Goal: Task Accomplishment & Management: Complete application form

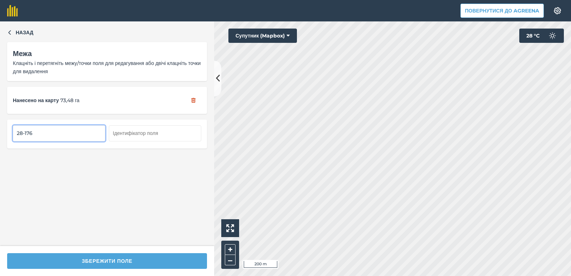
type input "28-176"
type input "27-176"
type input "29-176"
type input "30-176"
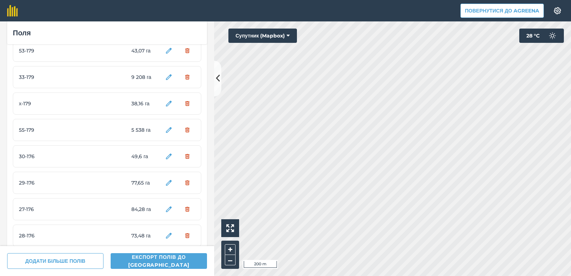
scroll to position [855, 0]
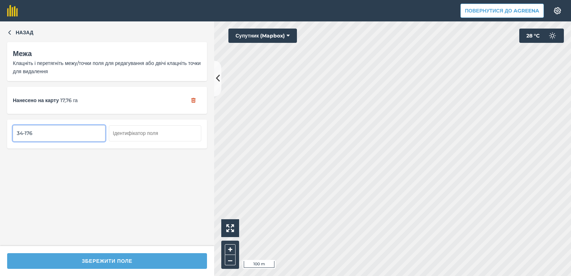
type input "34-176"
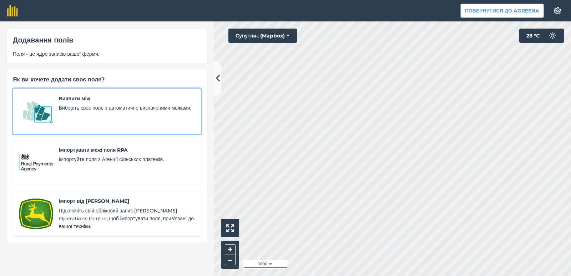
click at [75, 111] on font "Виберіть своє поле з автоматично визначеними межами." at bounding box center [125, 107] width 132 height 6
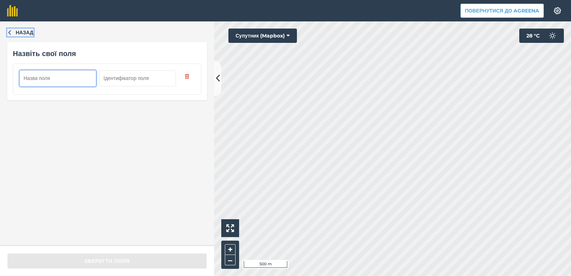
click at [10, 32] on icon "button" at bounding box center [9, 32] width 5 height 5
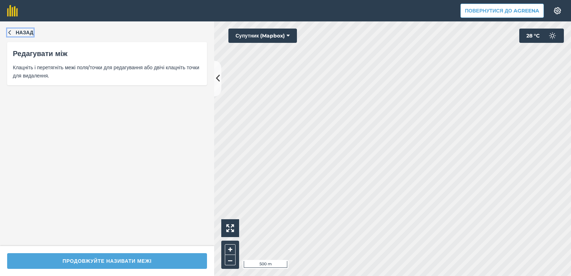
click at [10, 31] on icon "button" at bounding box center [9, 32] width 5 height 5
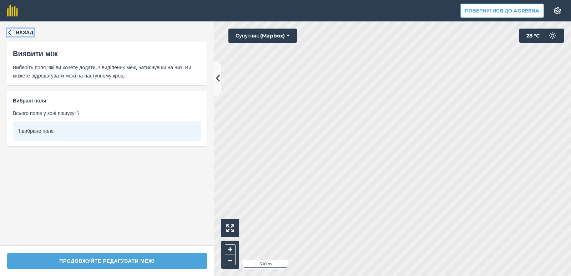
click at [10, 31] on icon "button" at bounding box center [9, 32] width 5 height 5
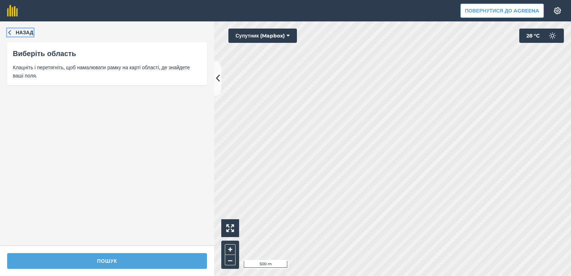
click at [10, 31] on icon "button" at bounding box center [9, 32] width 5 height 5
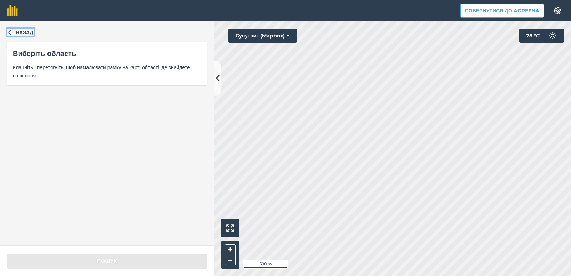
click at [7, 33] on icon "button" at bounding box center [9, 32] width 5 height 5
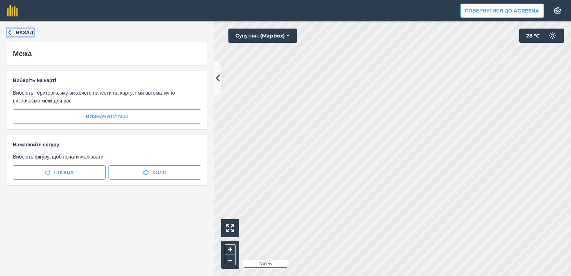
click at [11, 32] on icon "button" at bounding box center [9, 32] width 5 height 5
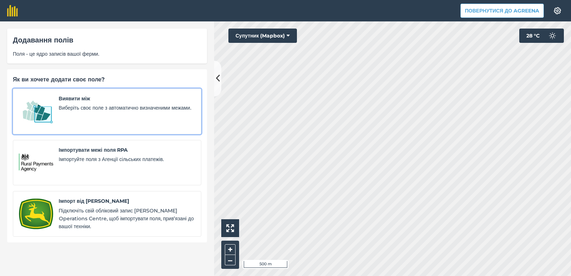
click at [85, 111] on font "Виберіть своє поле з автоматично визначеними межами." at bounding box center [125, 107] width 132 height 6
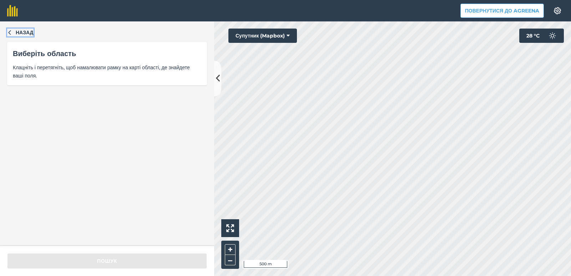
click at [11, 34] on icon "button" at bounding box center [9, 32] width 5 height 5
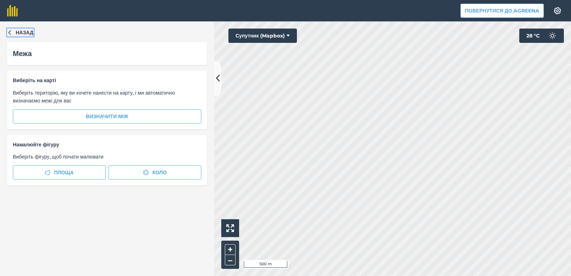
click at [11, 34] on icon "button" at bounding box center [9, 32] width 5 height 5
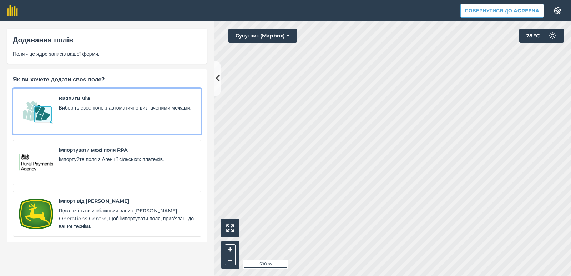
click at [76, 111] on font "Виберіть своє поле з автоматично визначеними межами." at bounding box center [125, 107] width 132 height 6
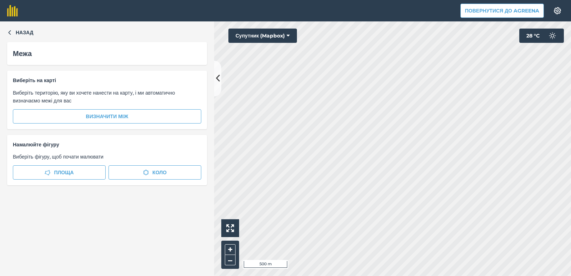
click at [209, 204] on div "Назад Межа Виберіть на карті Виберіть територію, яку ви хочете нанести на карту…" at bounding box center [285, 148] width 571 height 254
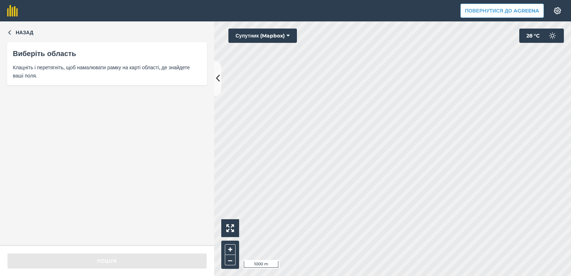
click at [61, 72] on font "Клацніть і перетягніть, щоб намалювати рамку на карті області, де знайдете ваші…" at bounding box center [101, 71] width 177 height 14
click at [10, 33] on icon "button" at bounding box center [9, 32] width 5 height 5
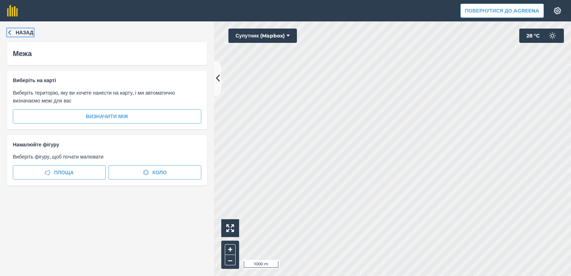
click at [10, 32] on icon "button" at bounding box center [9, 32] width 5 height 5
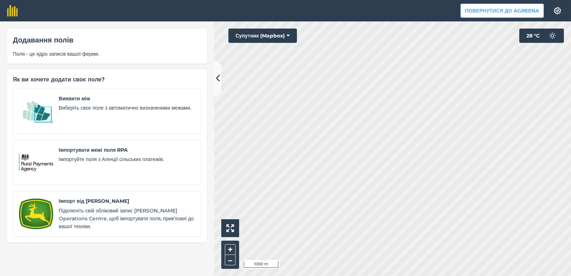
click at [10, 32] on div "Додавання полів Поля - це ядро записів вашої ферми." at bounding box center [107, 46] width 200 height 35
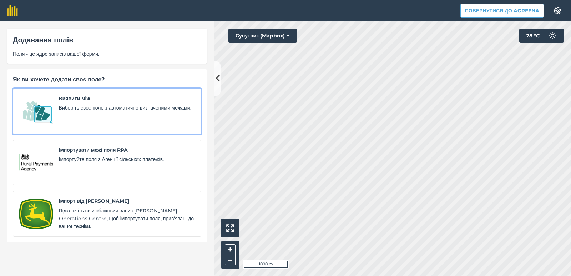
click at [79, 111] on font "Виберіть своє поле з автоматично визначеними межами." at bounding box center [125, 107] width 132 height 6
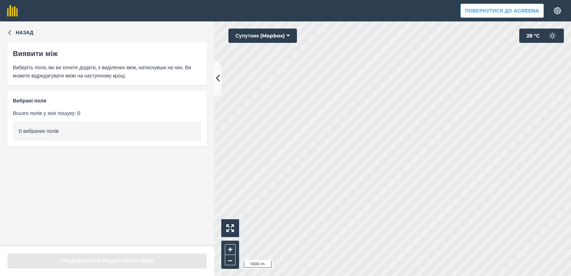
click at [27, 54] on font "Виявити між" at bounding box center [35, 53] width 45 height 9
click at [10, 32] on icon "button" at bounding box center [9, 32] width 5 height 5
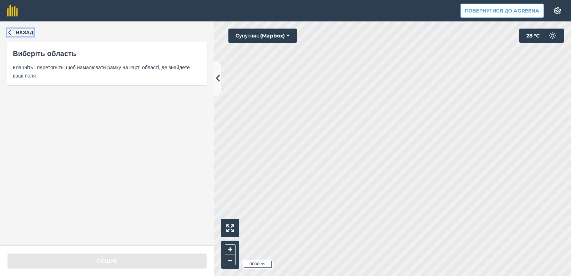
click at [12, 32] on button "Назад" at bounding box center [20, 33] width 26 height 8
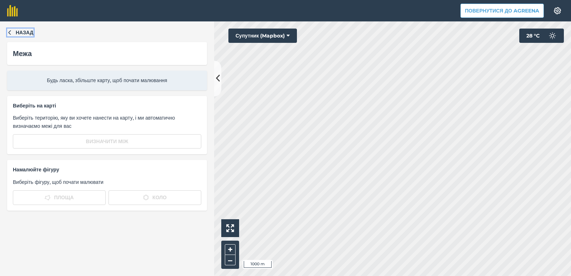
click at [11, 32] on icon "button" at bounding box center [9, 32] width 5 height 5
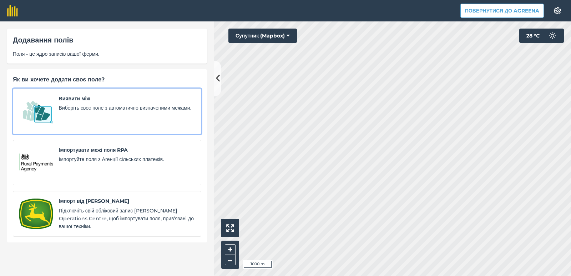
click at [73, 110] on font "Виберіть своє поле з автоматично визначеними межами." at bounding box center [125, 107] width 132 height 6
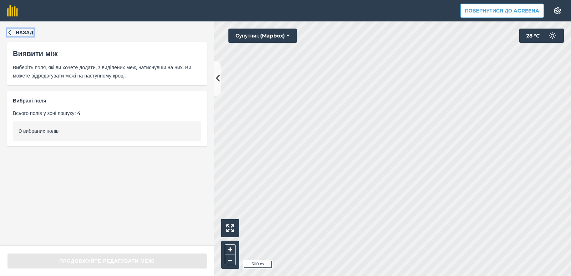
click at [8, 32] on icon "button" at bounding box center [9, 32] width 5 height 5
click at [9, 36] on button "Назад" at bounding box center [20, 33] width 26 height 8
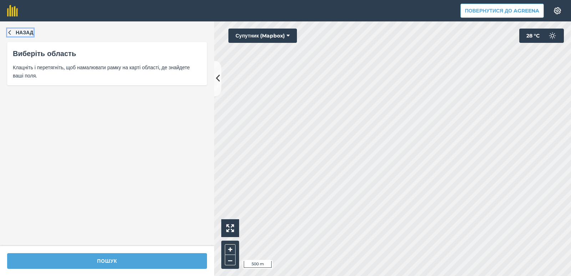
click at [9, 34] on icon "button" at bounding box center [9, 32] width 5 height 5
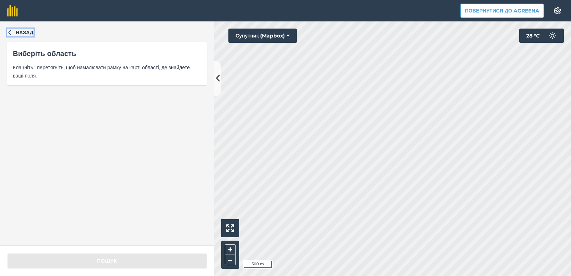
click at [9, 31] on icon "button" at bounding box center [9, 32] width 5 height 5
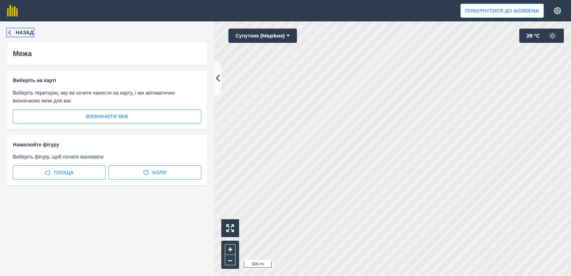
click at [10, 35] on button "Назад" at bounding box center [20, 33] width 26 height 8
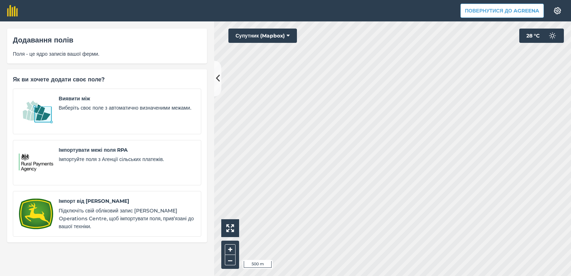
click at [10, 35] on div "Додавання полів Поля - це ядро записів вашої ферми." at bounding box center [107, 46] width 200 height 35
click at [220, 81] on button at bounding box center [217, 79] width 7 height 36
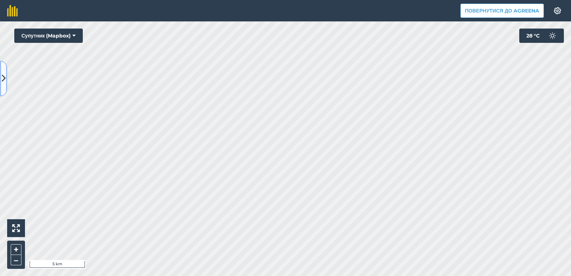
click at [4, 75] on icon at bounding box center [4, 78] width 4 height 12
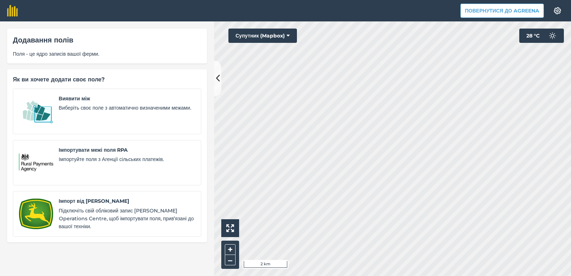
click at [40, 54] on font "Поля - це ядро записів вашої ферми." at bounding box center [56, 54] width 86 height 6
click at [28, 42] on font "Додавання полів" at bounding box center [43, 40] width 61 height 9
click at [554, 13] on img at bounding box center [557, 10] width 9 height 7
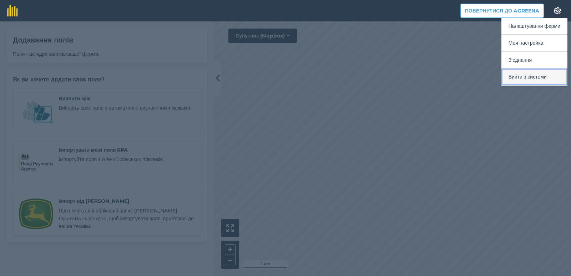
click at [547, 80] on button "Вийти з системи" at bounding box center [534, 76] width 66 height 17
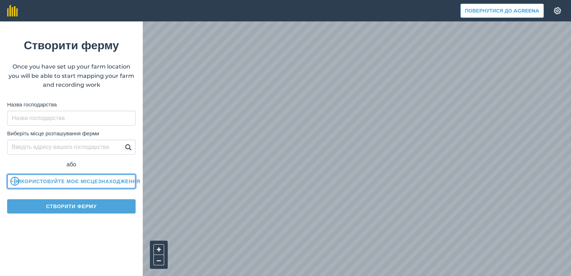
click at [66, 182] on button "Використовуйте моє місцезнаходження" at bounding box center [71, 181] width 128 height 14
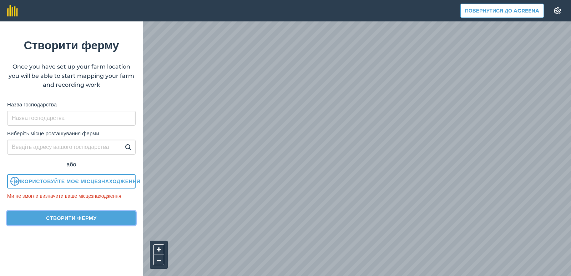
click at [65, 225] on button "Створити ферму" at bounding box center [71, 218] width 128 height 14
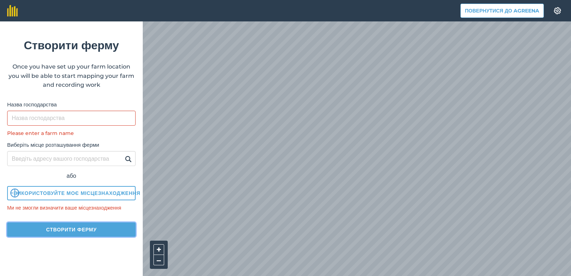
click at [65, 234] on button "Створити ферму" at bounding box center [71, 229] width 128 height 14
click at [65, 236] on button "Створити ферму" at bounding box center [71, 229] width 128 height 14
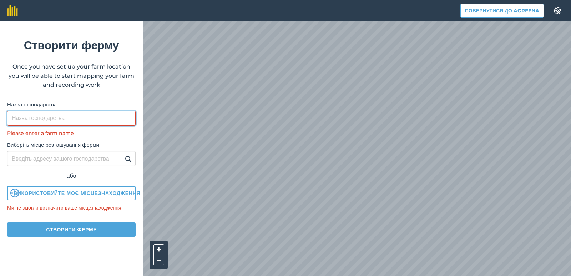
click at [41, 118] on input "Назва господарства" at bounding box center [71, 118] width 128 height 15
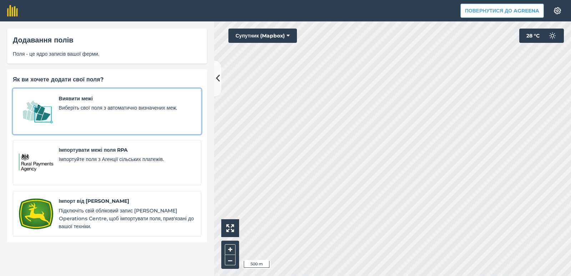
click at [98, 111] on span "Виберіть свої поля з автоматично визначених меж." at bounding box center [127, 108] width 136 height 8
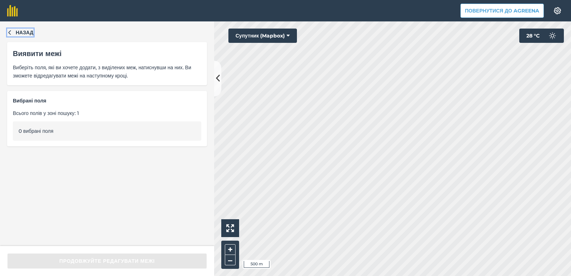
click at [10, 32] on icon "button" at bounding box center [9, 32] width 5 height 5
click at [9, 33] on icon "button" at bounding box center [9, 32] width 5 height 5
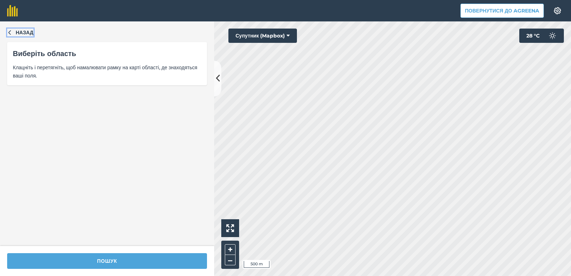
click at [10, 32] on icon "button" at bounding box center [9, 32] width 5 height 5
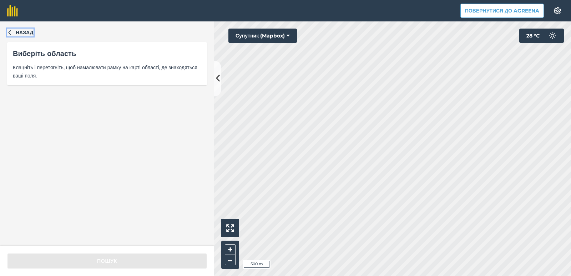
click at [9, 32] on icon "button" at bounding box center [9, 32] width 2 height 5
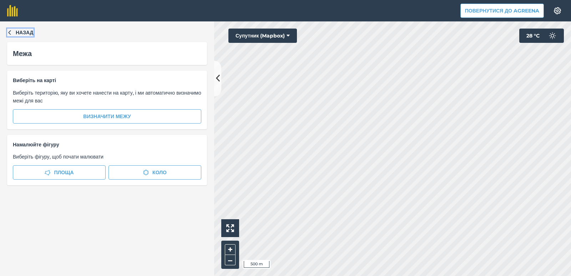
click at [9, 32] on icon "button" at bounding box center [9, 32] width 2 height 5
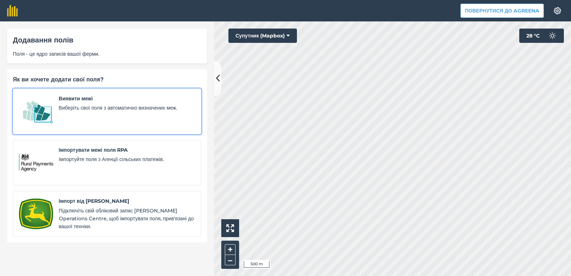
click at [144, 106] on span "Виберіть свої поля з автоматично визначених меж." at bounding box center [127, 108] width 136 height 8
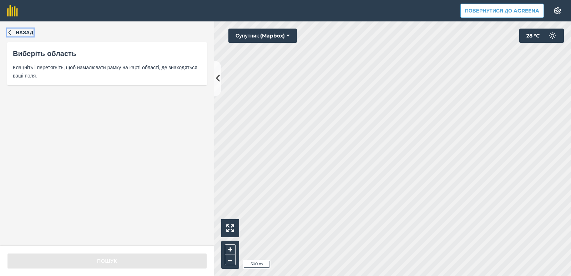
click at [8, 31] on icon "button" at bounding box center [9, 32] width 5 height 5
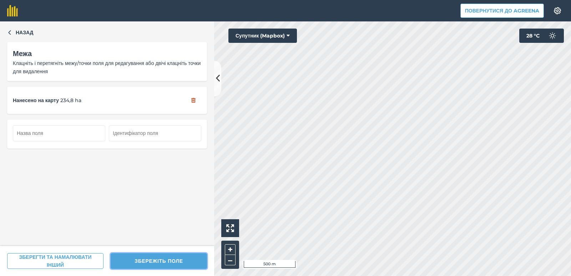
click at [145, 259] on button "ЗБЕРЕЖІТЬ ПОЛЕ" at bounding box center [159, 261] width 96 height 16
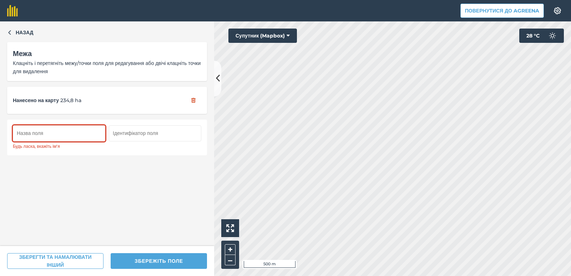
paste input "12-177"
type input "12-177"
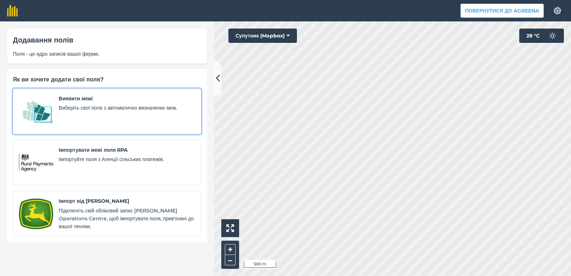
click at [51, 116] on img at bounding box center [36, 111] width 34 height 34
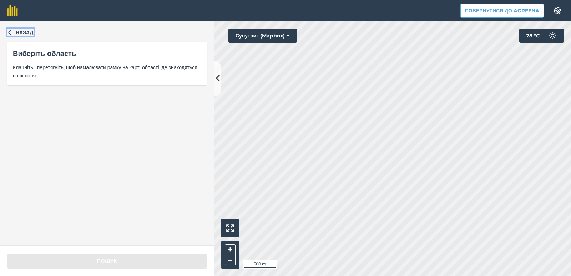
click at [9, 34] on icon "button" at bounding box center [9, 32] width 5 height 5
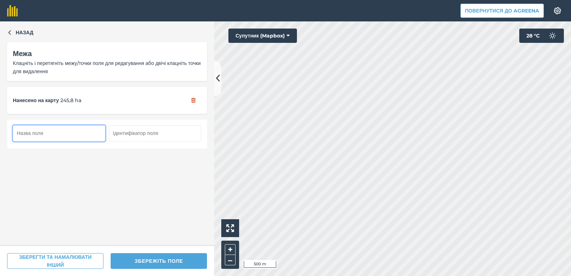
paste input "13-177"
type input "13-177"
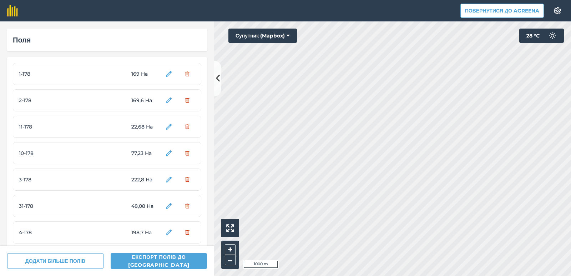
click at [333, 275] on html "Повернутися до Agreena Налаштування Map printing is not available on our free p…" at bounding box center [285, 138] width 571 height 276
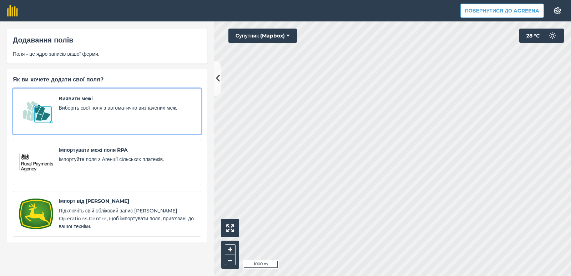
click at [79, 109] on span "Виберіть свої поля з автоматично визначених меж." at bounding box center [127, 108] width 136 height 8
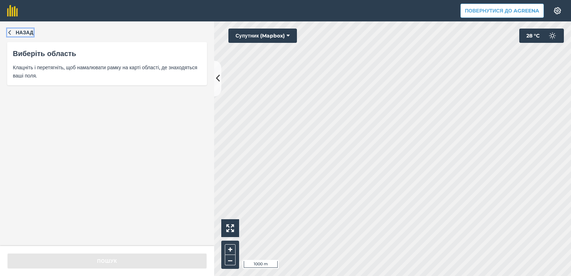
click at [7, 30] on icon "button" at bounding box center [9, 32] width 5 height 5
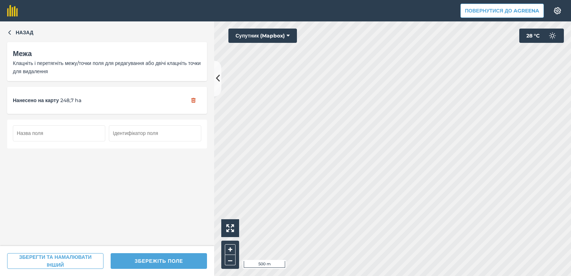
click at [35, 132] on input "text" at bounding box center [59, 133] width 92 height 16
type input "9-177"
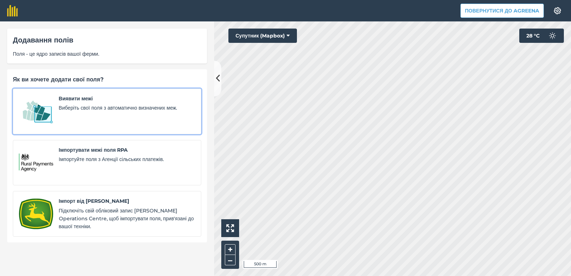
click at [86, 109] on span "Виберіть свої поля з автоматично визначених меж." at bounding box center [127, 108] width 136 height 8
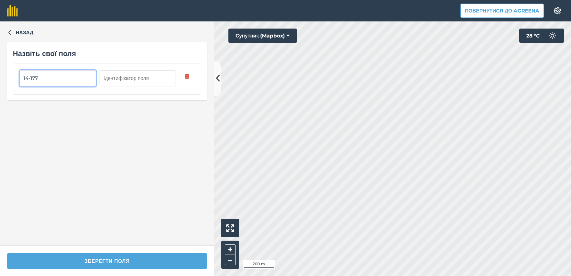
type input "14-177"
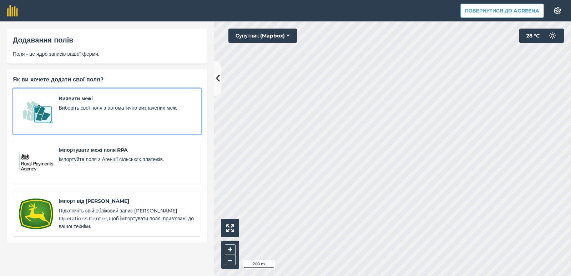
click at [76, 109] on span "Виберіть свої поля з автоматично визначених меж." at bounding box center [127, 108] width 136 height 8
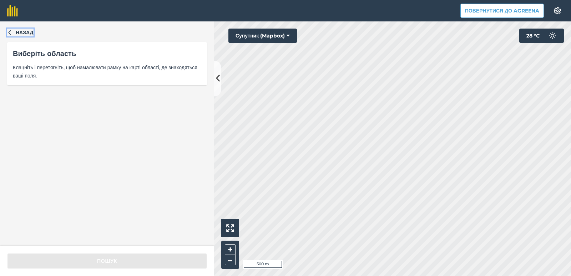
click at [9, 31] on icon "button" at bounding box center [9, 32] width 5 height 5
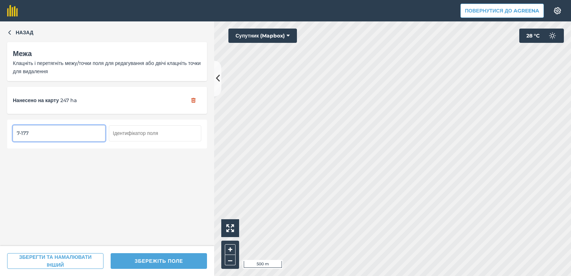
type input "7-177"
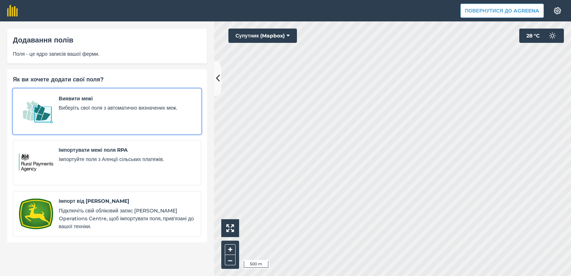
click at [138, 108] on span "Виберіть свої поля з автоматично визначених меж." at bounding box center [127, 108] width 136 height 8
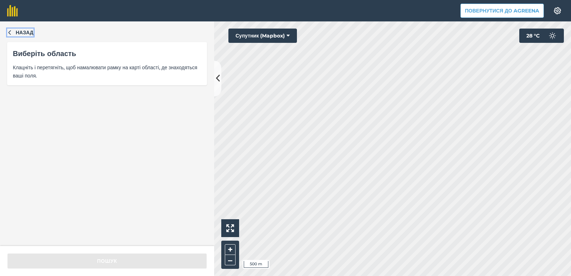
click at [8, 32] on icon "button" at bounding box center [9, 32] width 5 height 5
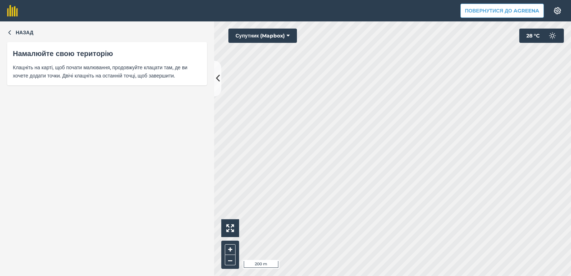
click at [348, 275] on html "Повернутися до Agreena Налаштування Map printing is not available on our free p…" at bounding box center [285, 138] width 571 height 276
click at [401, 275] on html "Повернутися до Agreena Налаштування Map printing is not available on our free p…" at bounding box center [285, 138] width 571 height 276
click at [433, 275] on html "Повернутися до Agreena Налаштування Map printing is not available on our free p…" at bounding box center [285, 138] width 571 height 276
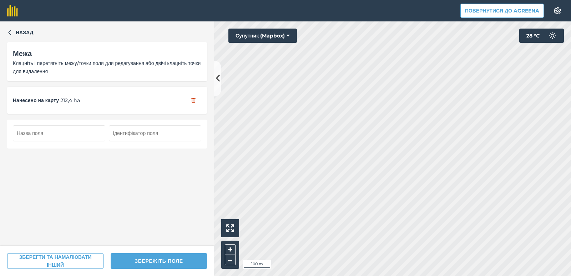
click at [39, 132] on input "text" at bounding box center [59, 133] width 92 height 16
type input "3-177"
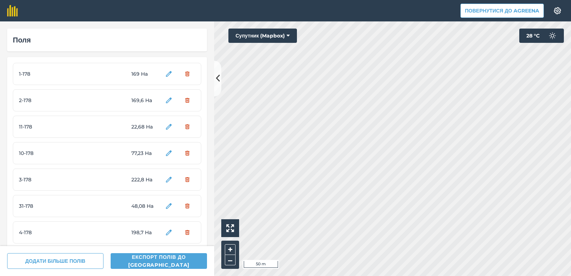
click at [333, 16] on div "Повернутися до Agreena Налаштування Map printing is not available on our free p…" at bounding box center [285, 138] width 571 height 276
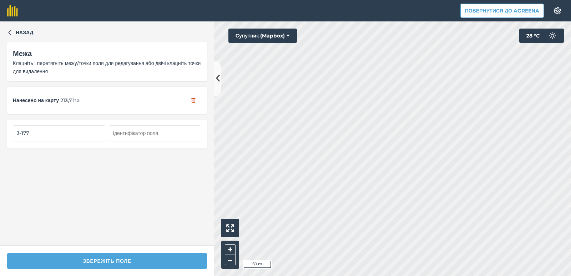
click at [333, 275] on html "Повернутися до Agreena Налаштування Map printing is not available on our free p…" at bounding box center [285, 138] width 571 height 276
click at [402, 275] on html "Повернутися до Agreena Налаштування Map printing is not available on our free p…" at bounding box center [285, 138] width 571 height 276
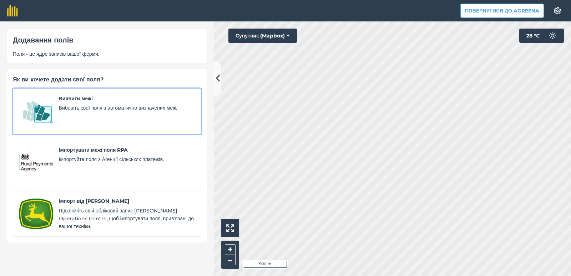
click at [78, 111] on span "Виберіть свої поля з автоматично визначених меж." at bounding box center [127, 108] width 136 height 8
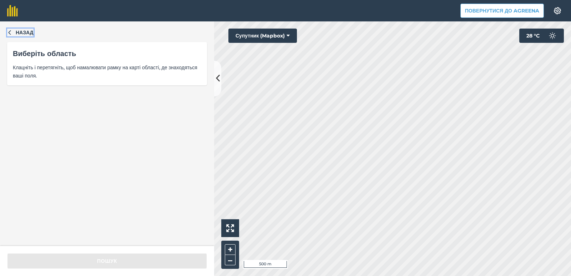
click at [9, 35] on icon "button" at bounding box center [9, 32] width 5 height 5
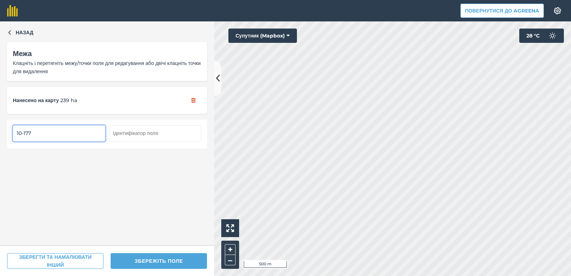
type input "10-177"
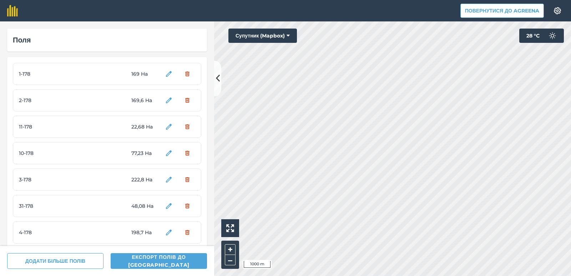
click at [256, 275] on html "Повернутися до Agreena Налаштування Map printing is not available on our free p…" at bounding box center [285, 138] width 571 height 276
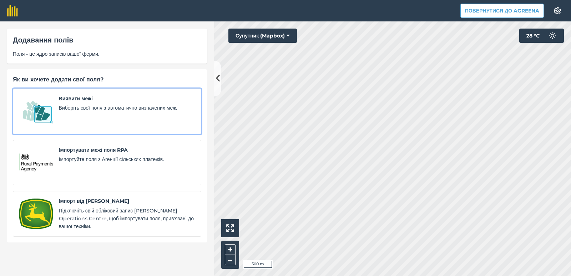
click at [41, 101] on img at bounding box center [36, 111] width 34 height 34
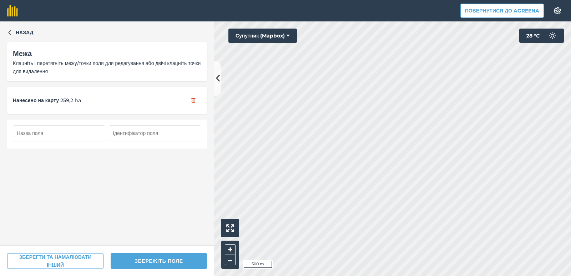
click at [81, 131] on input "text" at bounding box center [59, 133] width 92 height 16
type input "5-177"
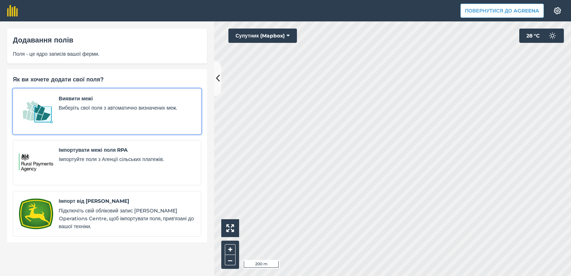
click at [59, 109] on span "Виберіть свої поля з автоматично визначених меж." at bounding box center [127, 108] width 136 height 8
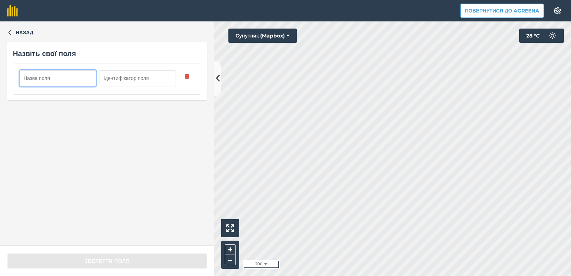
drag, startPoint x: 36, startPoint y: 80, endPoint x: 39, endPoint y: 72, distance: 7.9
click at [36, 79] on input "text" at bounding box center [58, 78] width 76 height 16
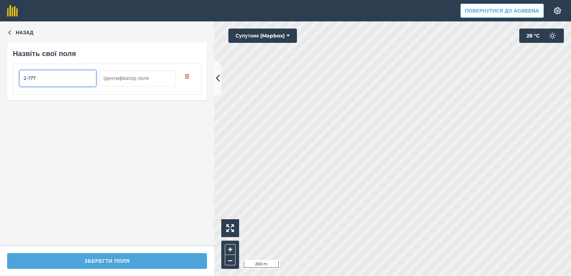
type input "2-177"
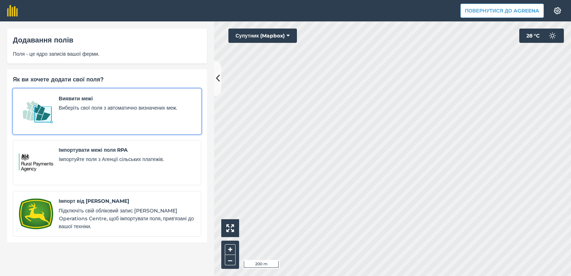
click at [88, 112] on div "Виявити межі Виберіть свої поля з автоматично визначених меж." at bounding box center [127, 111] width 136 height 34
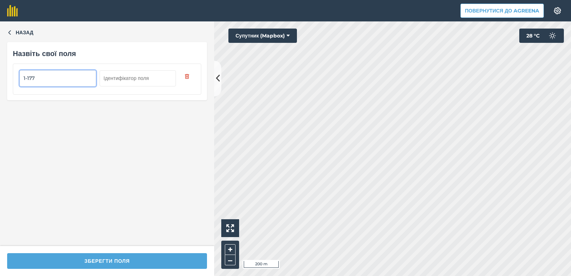
type input "1-177"
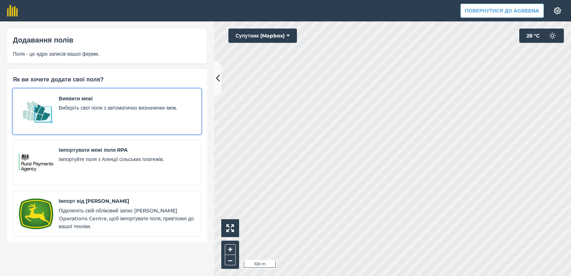
click at [77, 113] on div "Виявити межі Виберіть свої поля з автоматично визначених меж." at bounding box center [127, 111] width 136 height 34
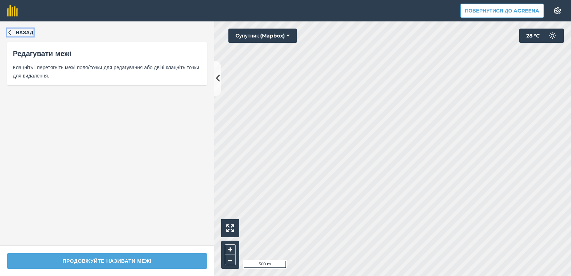
click at [11, 34] on icon "button" at bounding box center [9, 32] width 5 height 5
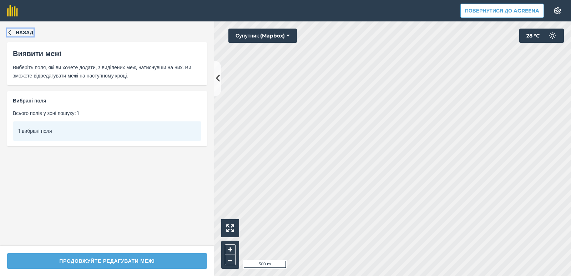
click at [11, 34] on icon "button" at bounding box center [9, 32] width 5 height 5
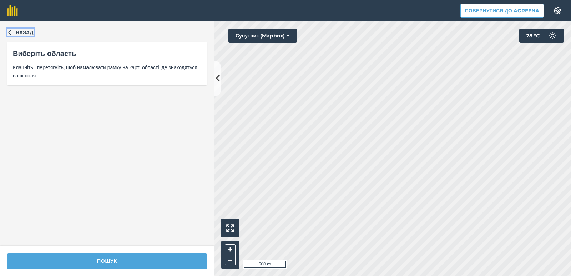
click at [11, 34] on icon "button" at bounding box center [9, 32] width 5 height 5
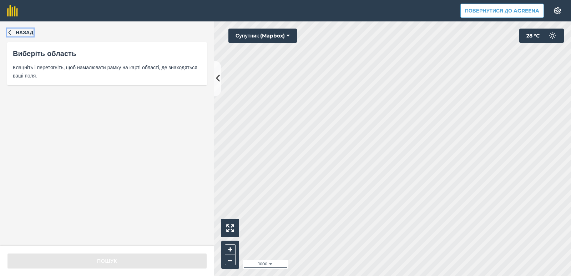
click at [11, 36] on button "Назад" at bounding box center [20, 33] width 26 height 8
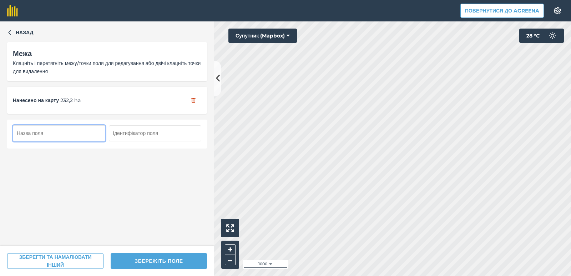
click at [56, 134] on input "text" at bounding box center [59, 133] width 92 height 16
type input "6-177"
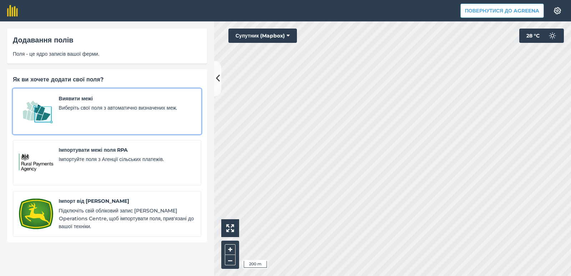
click at [62, 104] on span "Виберіть свої поля з автоматично визначених меж." at bounding box center [127, 108] width 136 height 8
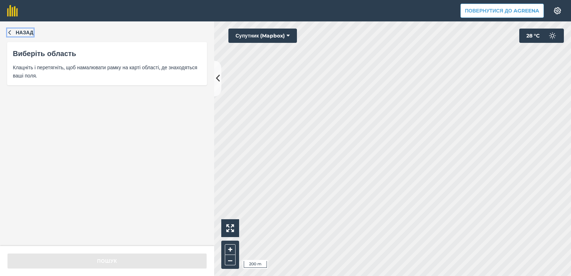
click at [9, 31] on icon "button" at bounding box center [9, 32] width 5 height 5
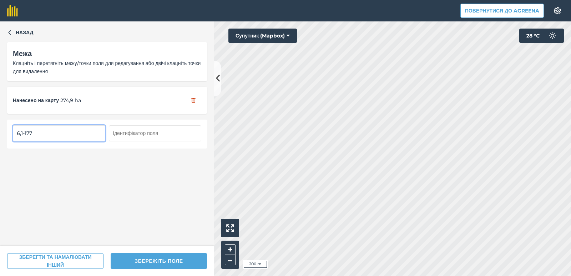
type input "6,1-177"
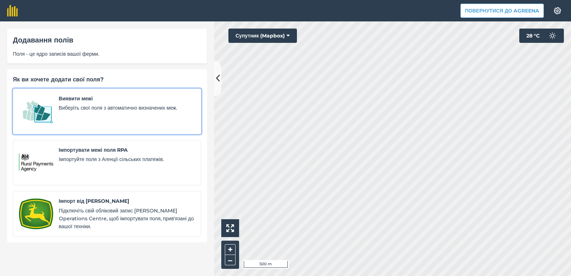
click at [112, 110] on span "Виберіть свої поля з автоматично визначених меж." at bounding box center [127, 108] width 136 height 8
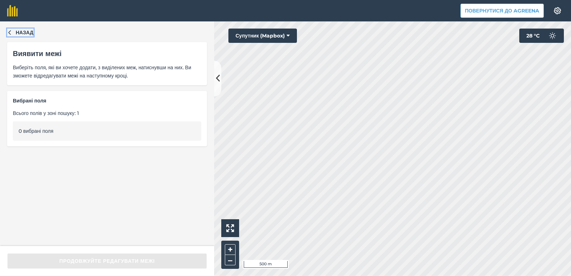
click at [9, 34] on icon "button" at bounding box center [9, 32] width 5 height 5
click at [8, 31] on icon "button" at bounding box center [9, 32] width 5 height 5
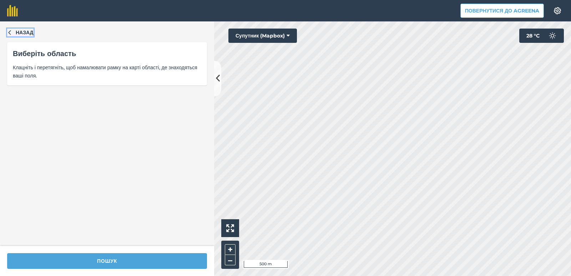
click at [8, 31] on icon "button" at bounding box center [9, 32] width 5 height 5
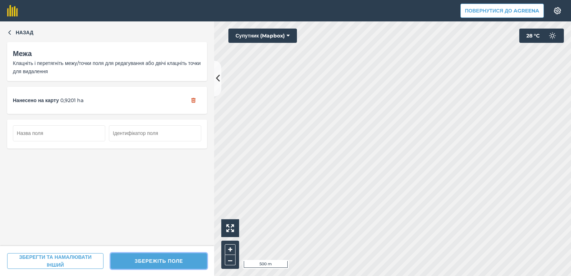
click at [145, 264] on button "ЗБЕРЕЖІТЬ ПОЛЕ" at bounding box center [159, 261] width 96 height 16
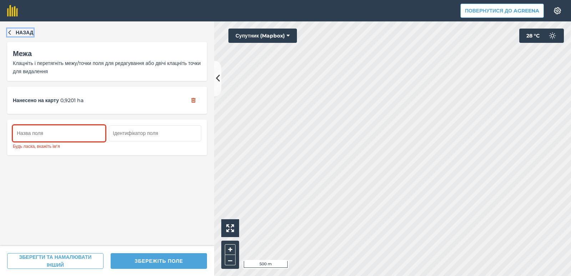
click at [9, 35] on button "Назад" at bounding box center [20, 33] width 26 height 8
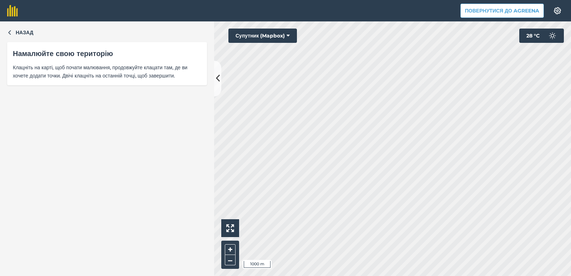
click at [11, 28] on div "Назад Намалюйте свою територію Клацніть на карті, щоб почати малювання, продовж…" at bounding box center [107, 148] width 214 height 254
click at [10, 34] on icon "button" at bounding box center [9, 32] width 5 height 5
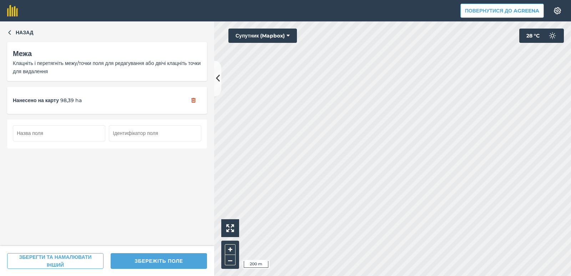
click at [68, 129] on input "text" at bounding box center [59, 133] width 92 height 16
type input "11-177"
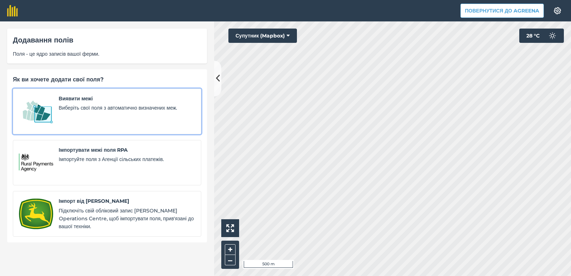
click at [86, 103] on div "Виявити межі Виберіть свої поля з автоматично визначених меж." at bounding box center [127, 111] width 136 height 34
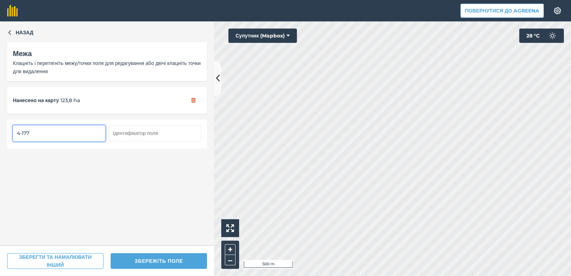
type input "4-177"
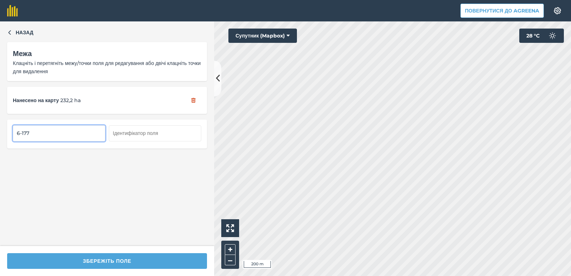
click at [20, 135] on input "6-177" at bounding box center [59, 133] width 92 height 16
type input "х-177"
click at [23, 135] on input "6,1-177" at bounding box center [59, 133] width 92 height 16
type input "6-177"
